Goal: Task Accomplishment & Management: Use online tool/utility

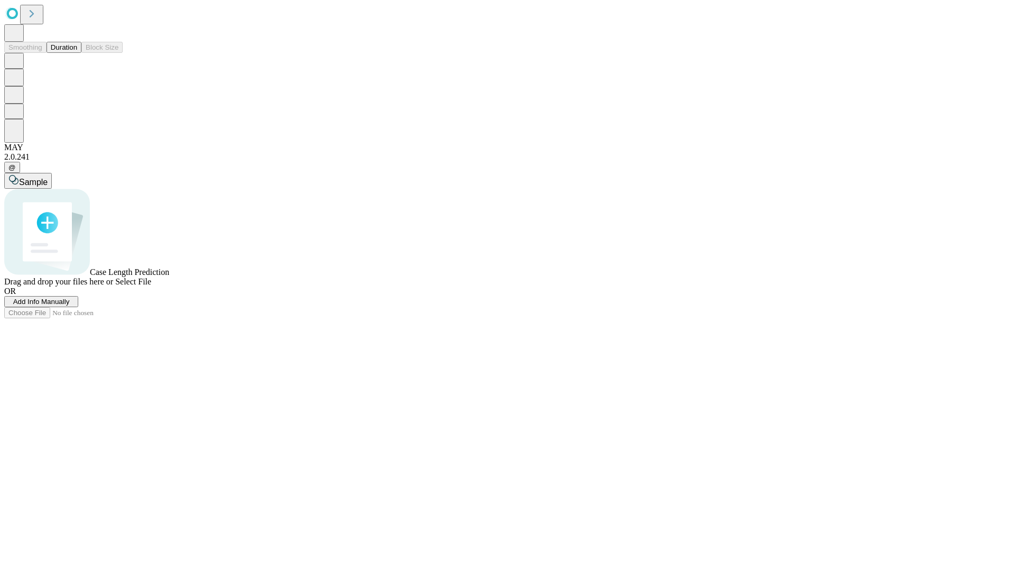
click at [77, 53] on button "Duration" at bounding box center [64, 47] width 35 height 11
click at [70, 306] on span "Add Info Manually" at bounding box center [41, 302] width 57 height 8
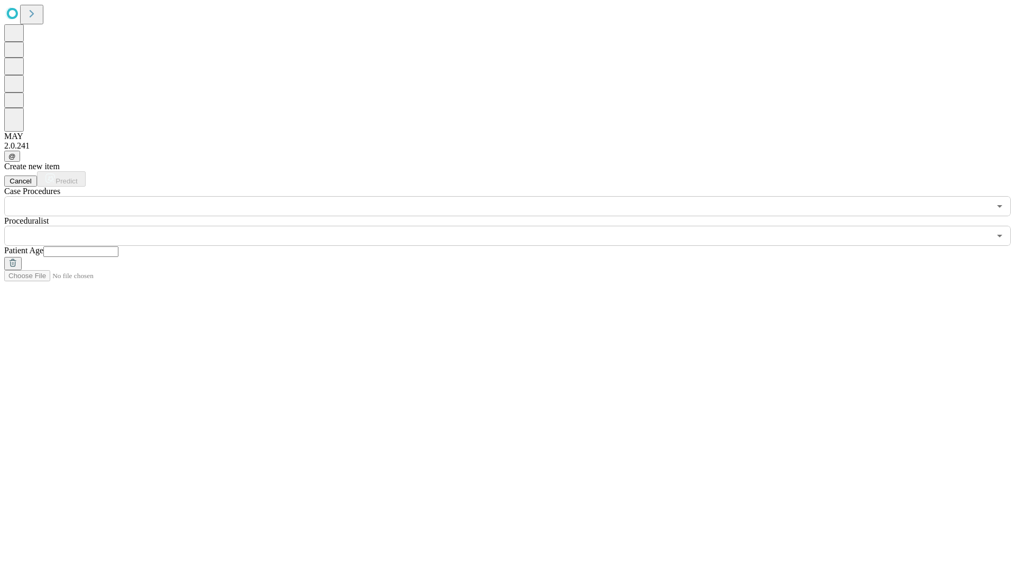
click at [118, 246] on input "text" at bounding box center [80, 251] width 75 height 11
type input "**"
click at [515, 226] on input "text" at bounding box center [497, 236] width 986 height 20
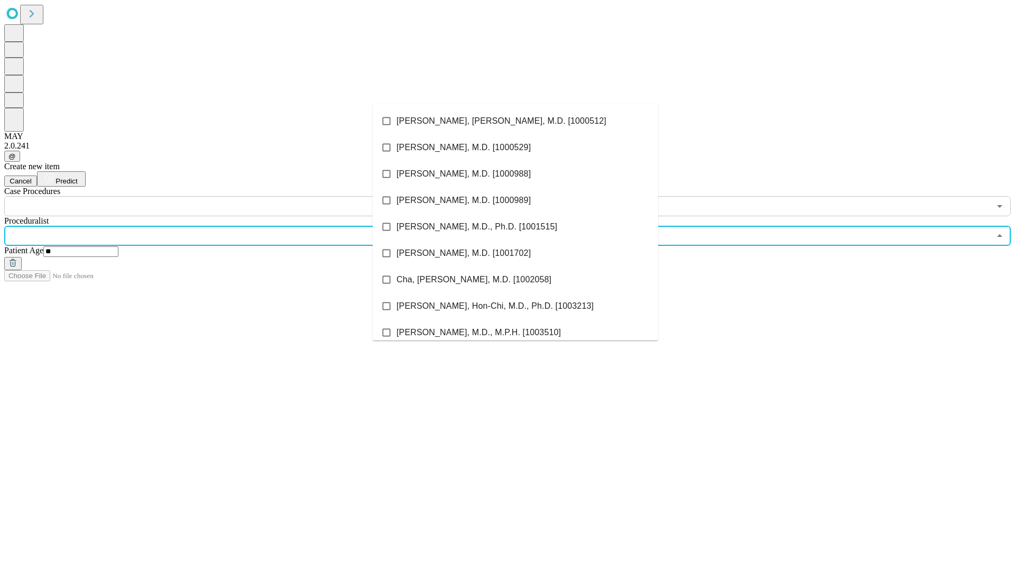
click at [516, 121] on li "[PERSON_NAME], [PERSON_NAME], M.D. [1000512]" at bounding box center [516, 121] width 286 height 26
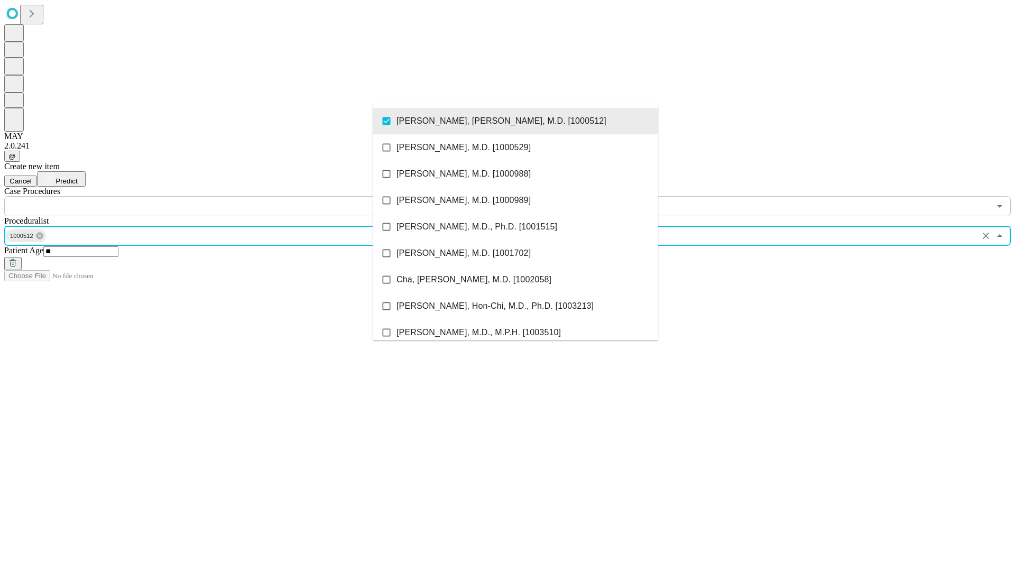
click at [222, 196] on input "text" at bounding box center [497, 206] width 986 height 20
